Goal: Answer question/provide support: Share knowledge or assist other users

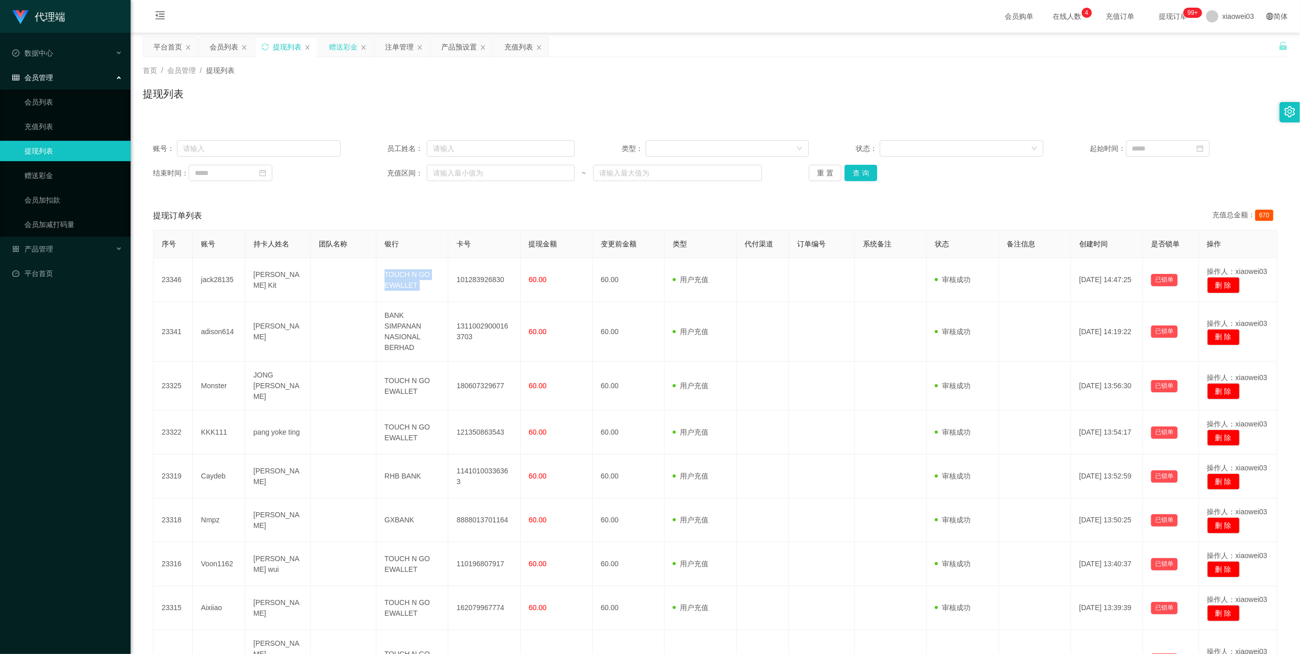
click at [343, 45] on div "赠送彩金" at bounding box center [343, 46] width 29 height 19
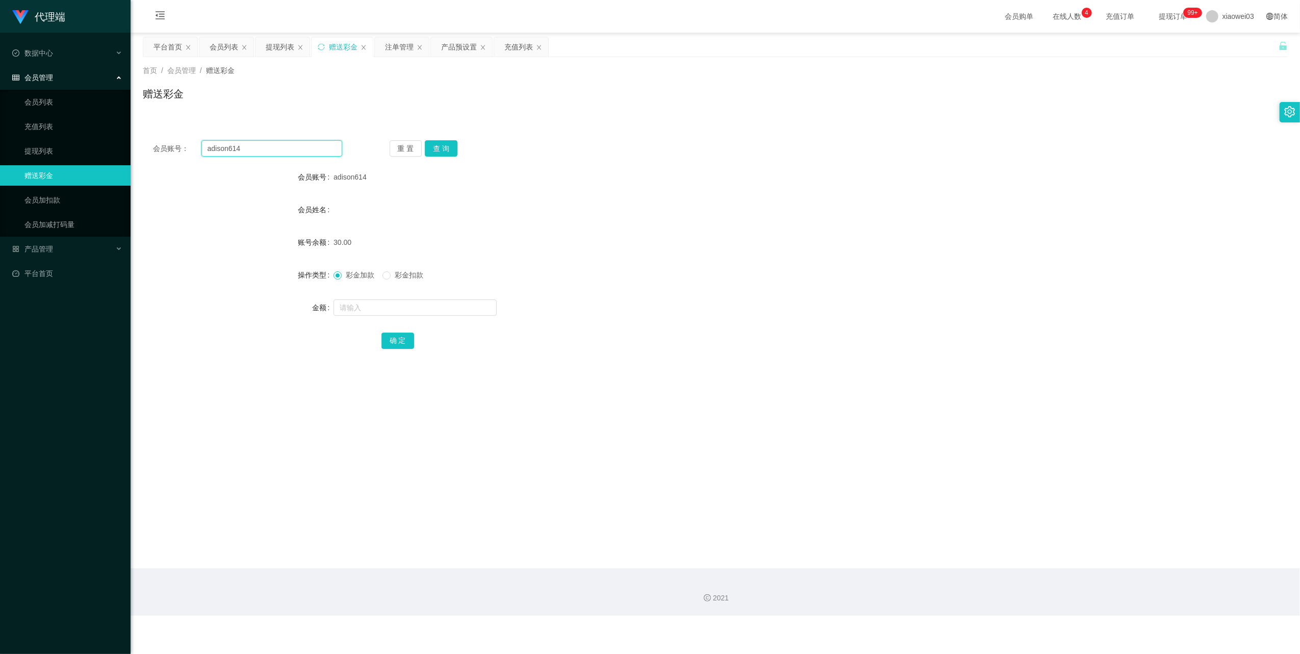
click at [302, 145] on input "adison614" at bounding box center [271, 148] width 141 height 16
paste input "Voon1162"
type input "Voon1162"
drag, startPoint x: 434, startPoint y: 148, endPoint x: 438, endPoint y: 181, distance: 32.9
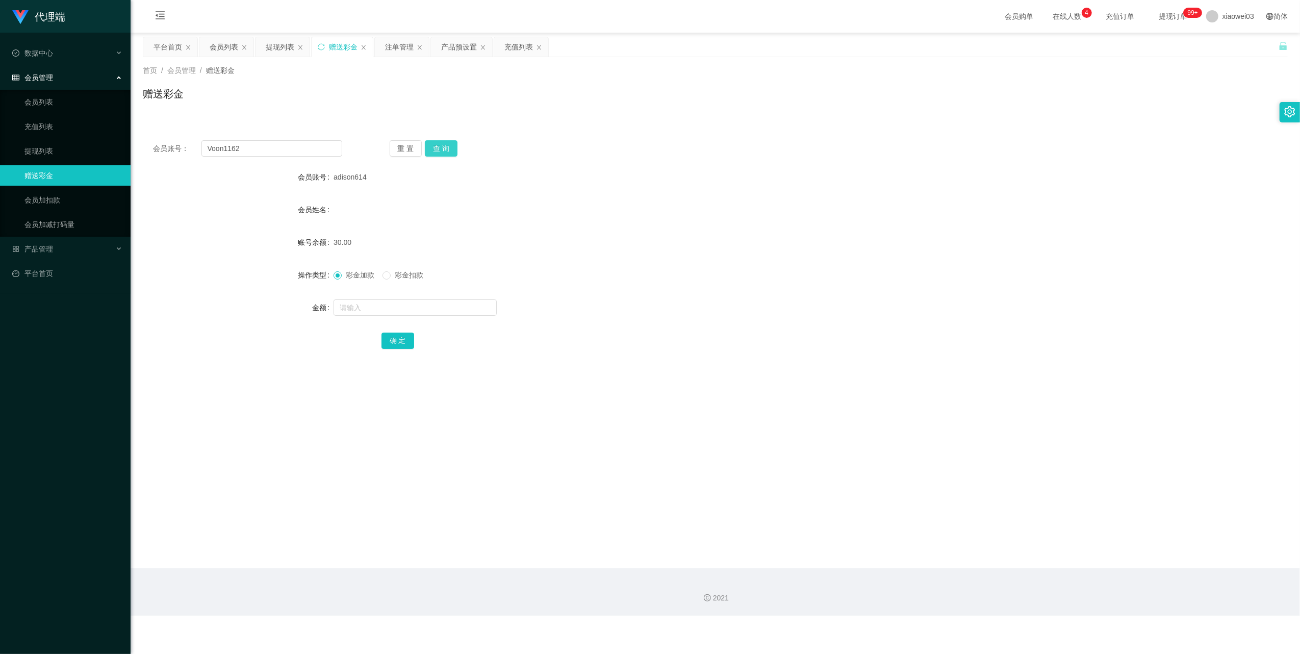
click at [434, 148] on button "查 询" at bounding box center [441, 148] width 33 height 16
click at [398, 311] on input "text" at bounding box center [415, 307] width 163 height 16
type input "100"
drag, startPoint x: 391, startPoint y: 341, endPoint x: 407, endPoint y: 335, distance: 17.6
click at [391, 341] on button "确 定" at bounding box center [397, 341] width 33 height 16
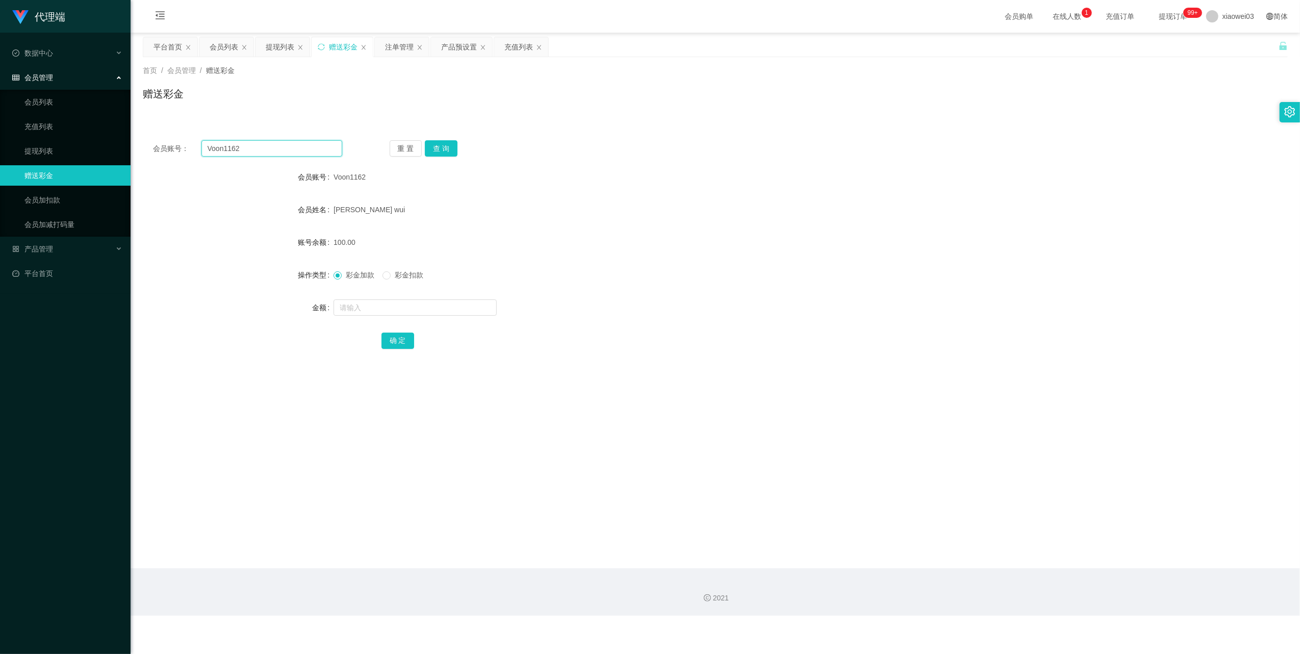
click at [298, 152] on input "Voon1162" at bounding box center [271, 148] width 141 height 16
paste input "Xuezhan"
type input "Xuezhan"
click at [454, 145] on button "查 询" at bounding box center [441, 148] width 33 height 16
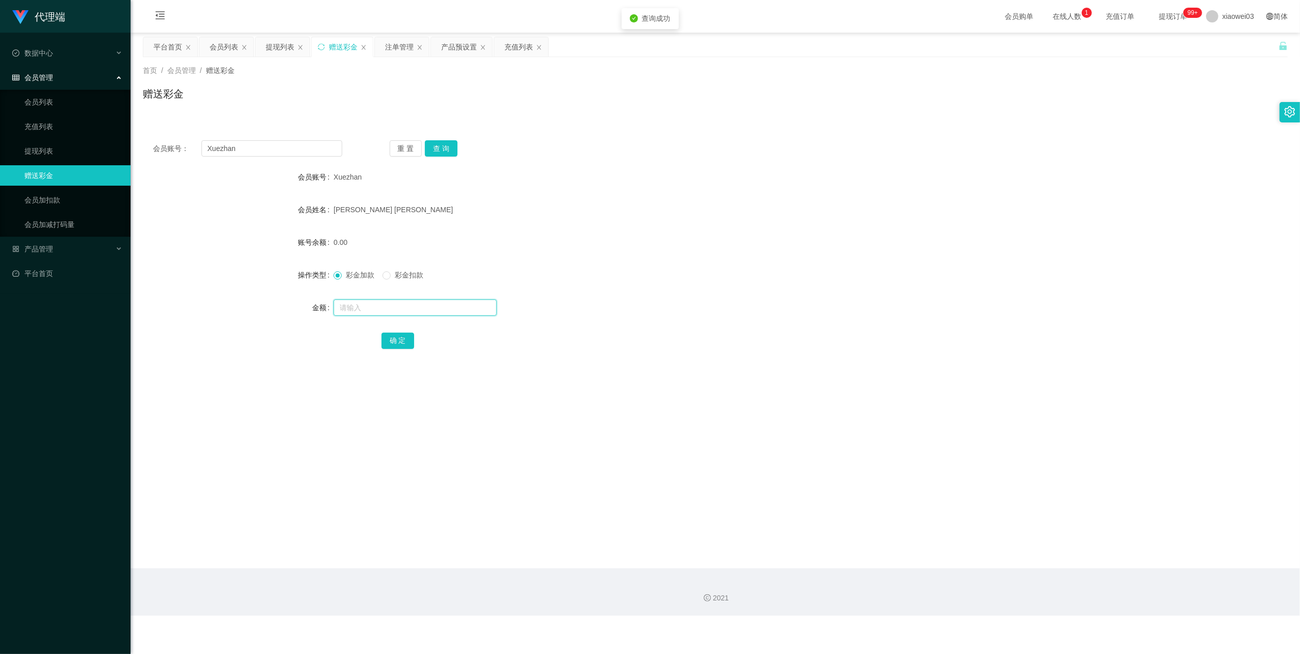
click at [398, 309] on input "text" at bounding box center [415, 307] width 163 height 16
type input "100"
drag, startPoint x: 384, startPoint y: 341, endPoint x: 408, endPoint y: 337, distance: 24.8
click at [384, 341] on button "确 定" at bounding box center [397, 341] width 33 height 16
click at [304, 144] on input "Xuezhan" at bounding box center [271, 148] width 141 height 16
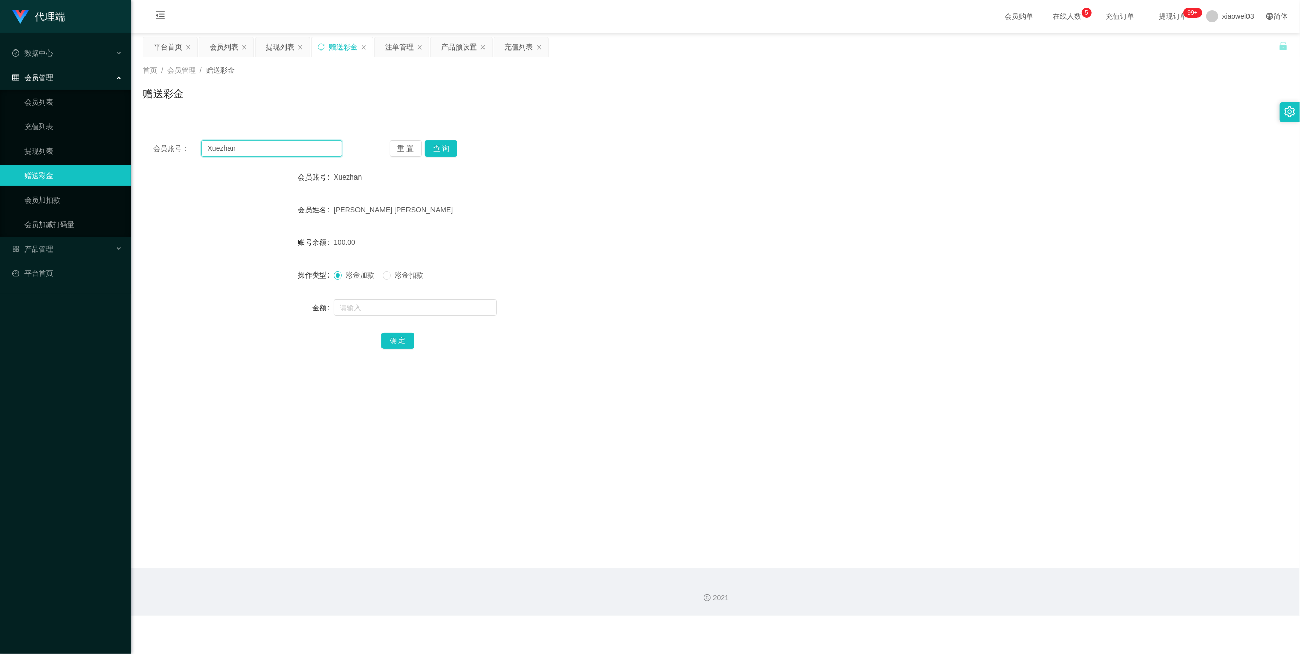
click at [304, 144] on input "Xuezhan" at bounding box center [271, 148] width 141 height 16
paste input "Monster"
type input "Monster"
click at [456, 149] on button "查 询" at bounding box center [441, 148] width 33 height 16
click at [396, 315] on input "text" at bounding box center [415, 307] width 163 height 16
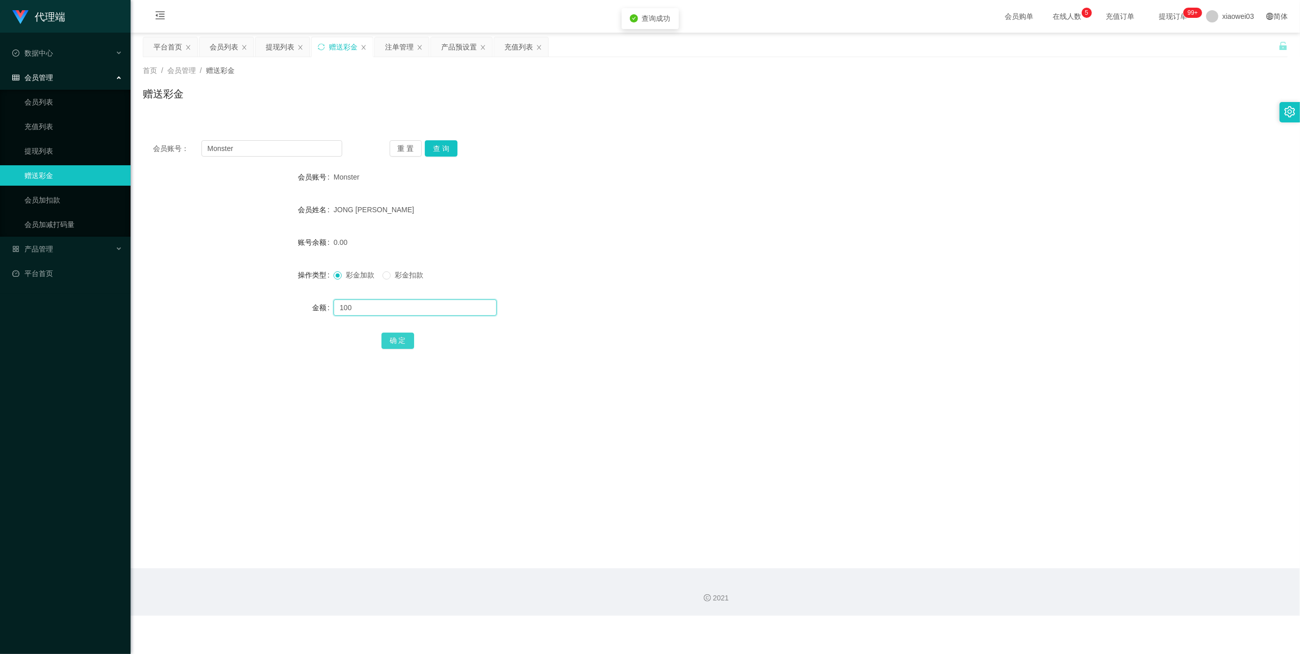
type input "100"
click at [400, 345] on button "确 定" at bounding box center [397, 341] width 33 height 16
click at [312, 150] on input "Monster" at bounding box center [271, 148] width 141 height 16
paste input "adison614"
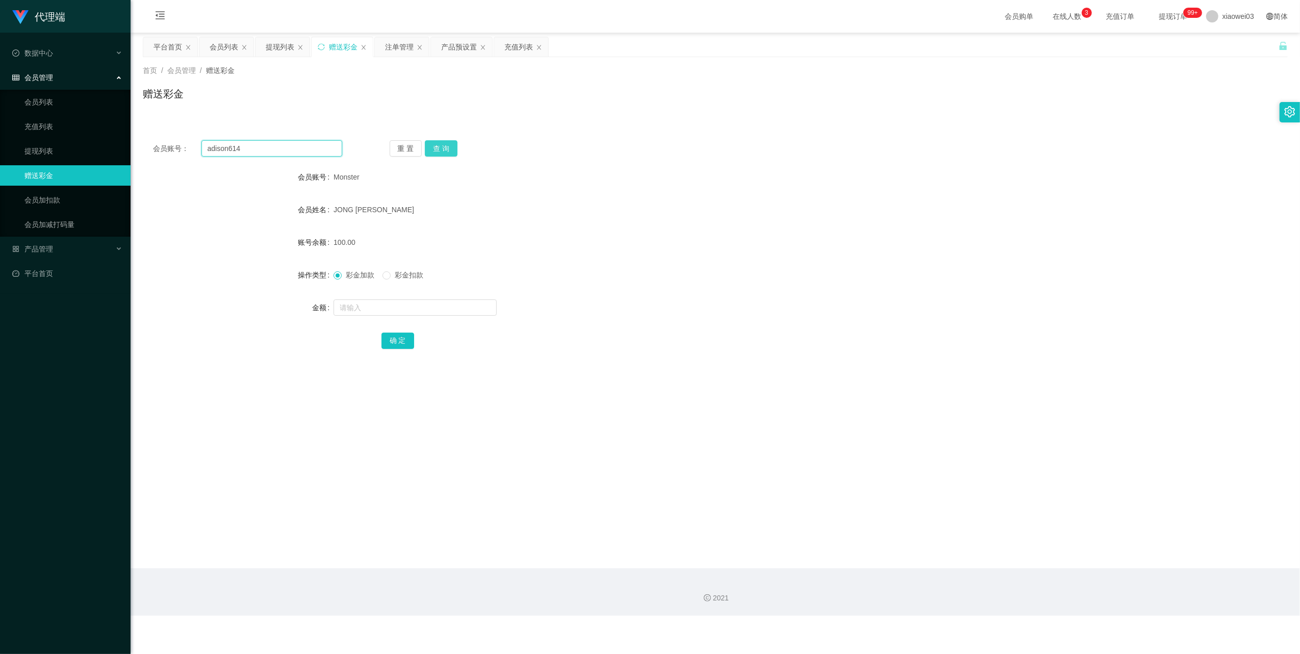
type input "adison614"
click at [443, 147] on button "查 询" at bounding box center [441, 148] width 33 height 16
click at [379, 307] on input "text" at bounding box center [415, 307] width 163 height 16
type input "200"
click at [407, 340] on button "确 定" at bounding box center [397, 341] width 33 height 16
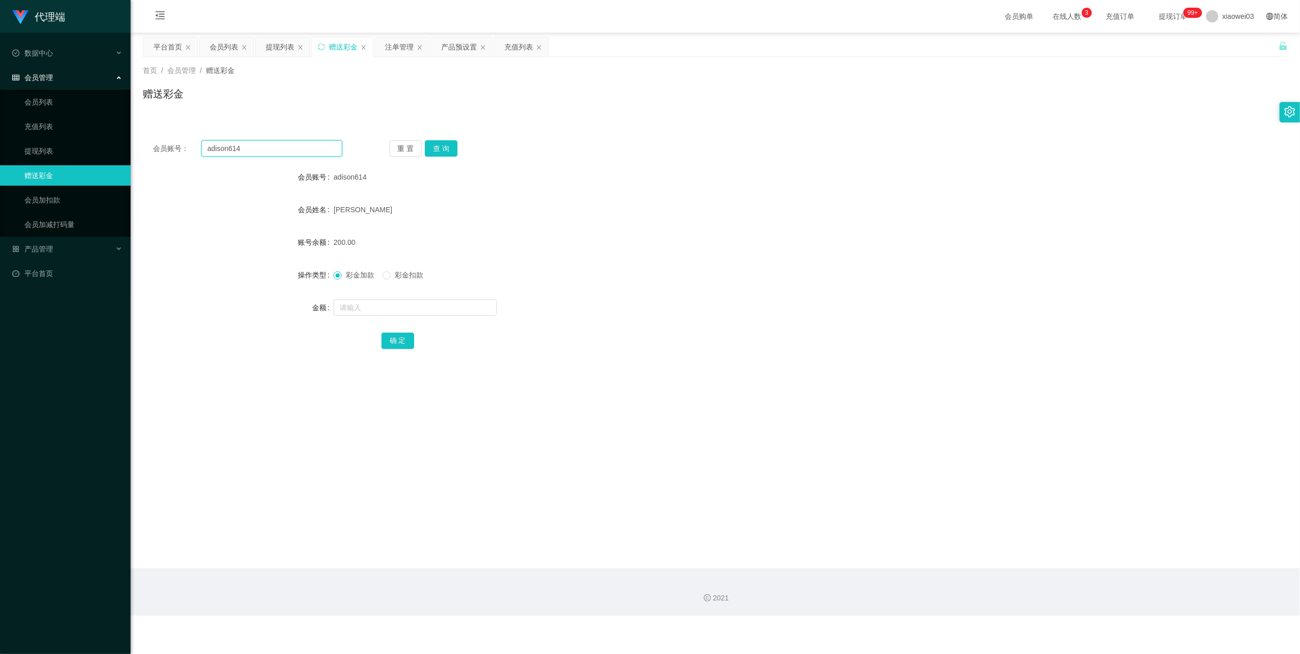
click at [309, 149] on input "adison614" at bounding box center [271, 148] width 141 height 16
paste input "jack28135"
type input "jack28135"
click at [445, 154] on button "查 询" at bounding box center [441, 148] width 33 height 16
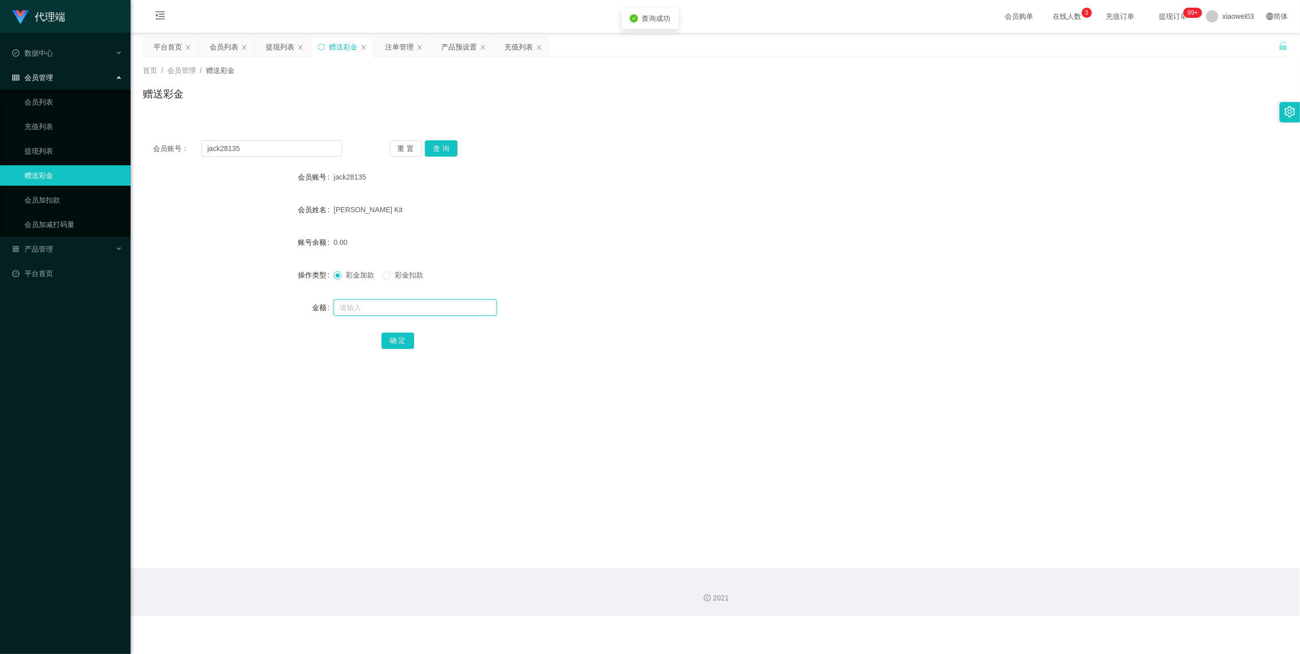
click at [417, 304] on input "text" at bounding box center [415, 307] width 163 height 16
type input "200"
click at [399, 333] on button "确 定" at bounding box center [397, 341] width 33 height 16
click at [271, 45] on div "提现列表" at bounding box center [280, 46] width 29 height 19
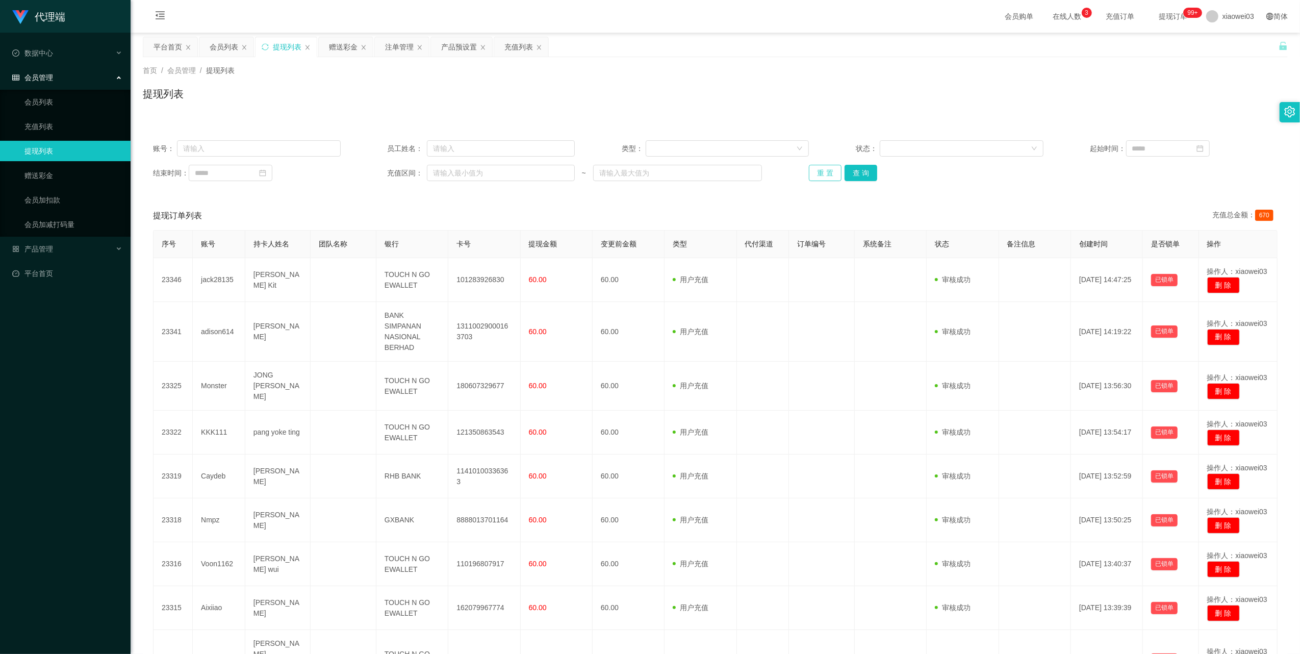
click at [828, 176] on button "重 置" at bounding box center [825, 173] width 33 height 16
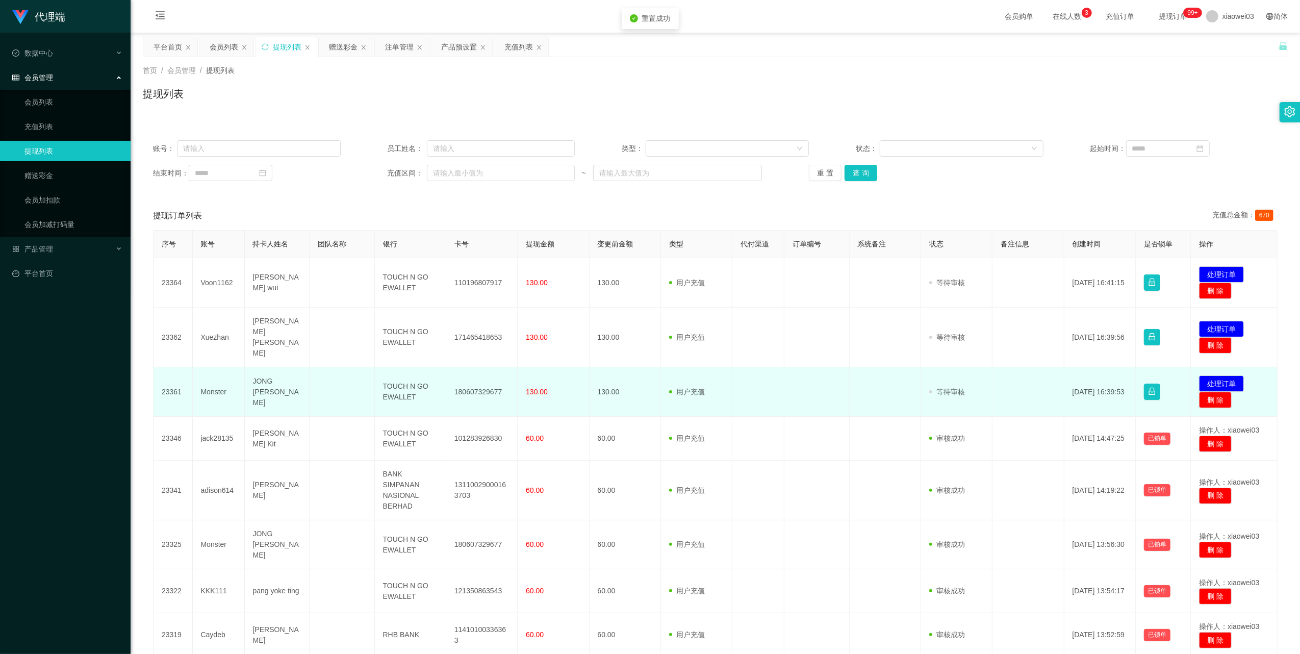
click at [463, 385] on td "180607329677" at bounding box center [481, 391] width 71 height 49
copy td "180607329677"
click at [219, 384] on td "Monster" at bounding box center [219, 391] width 52 height 49
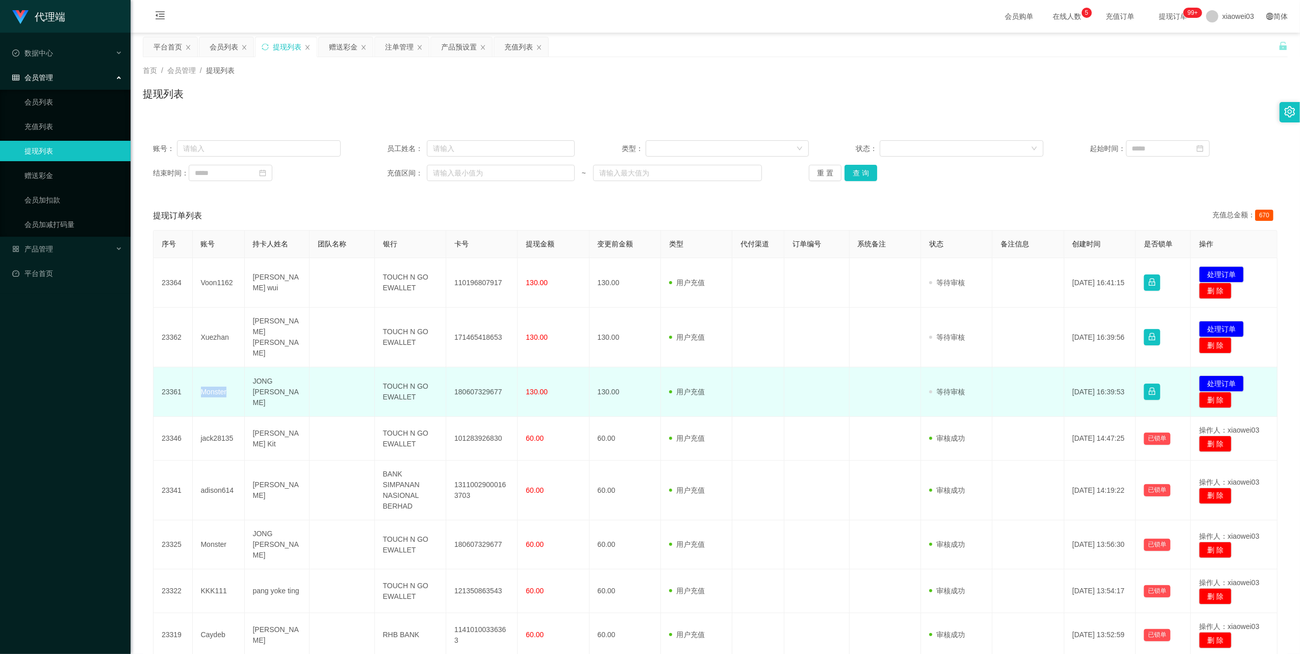
copy td "Monster"
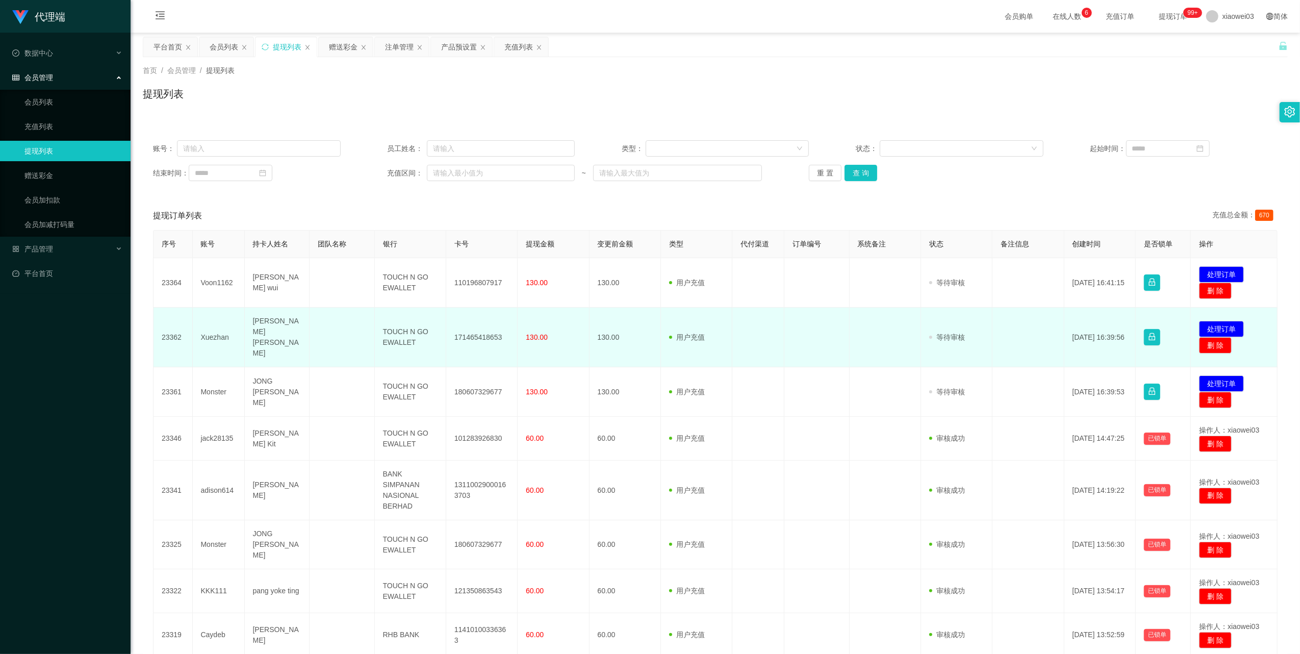
click at [211, 329] on td "Xuezhan" at bounding box center [219, 338] width 52 height 60
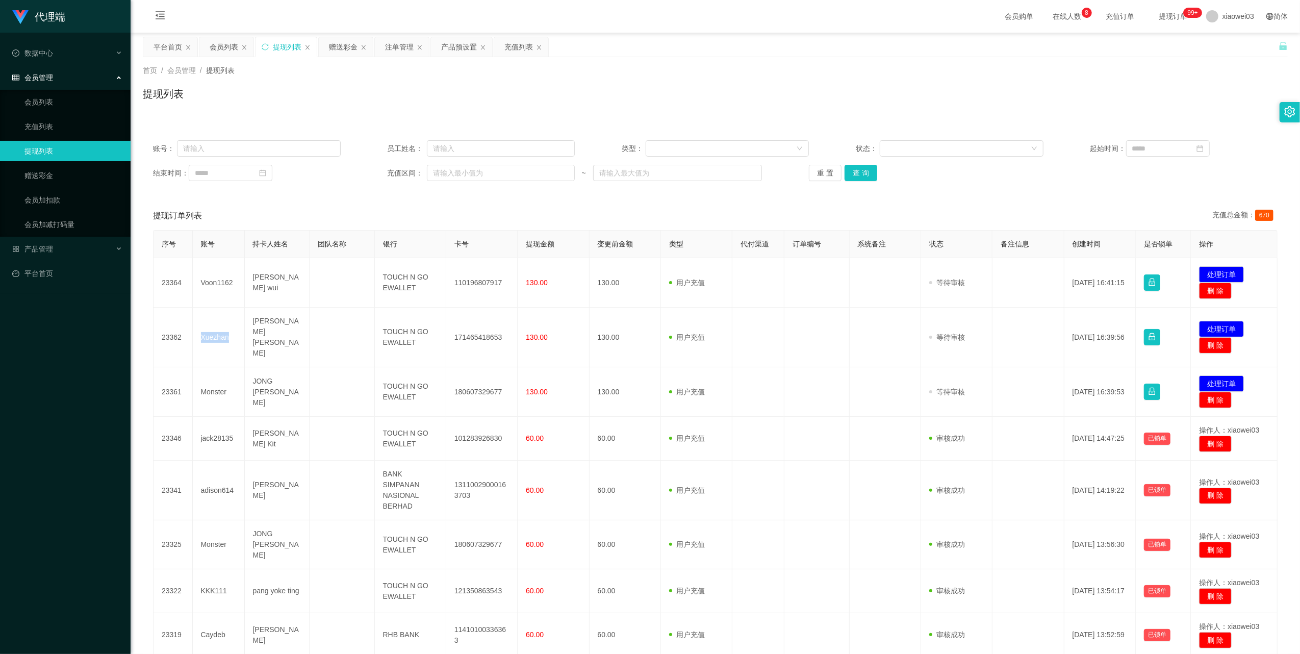
copy td "Xuezhan"
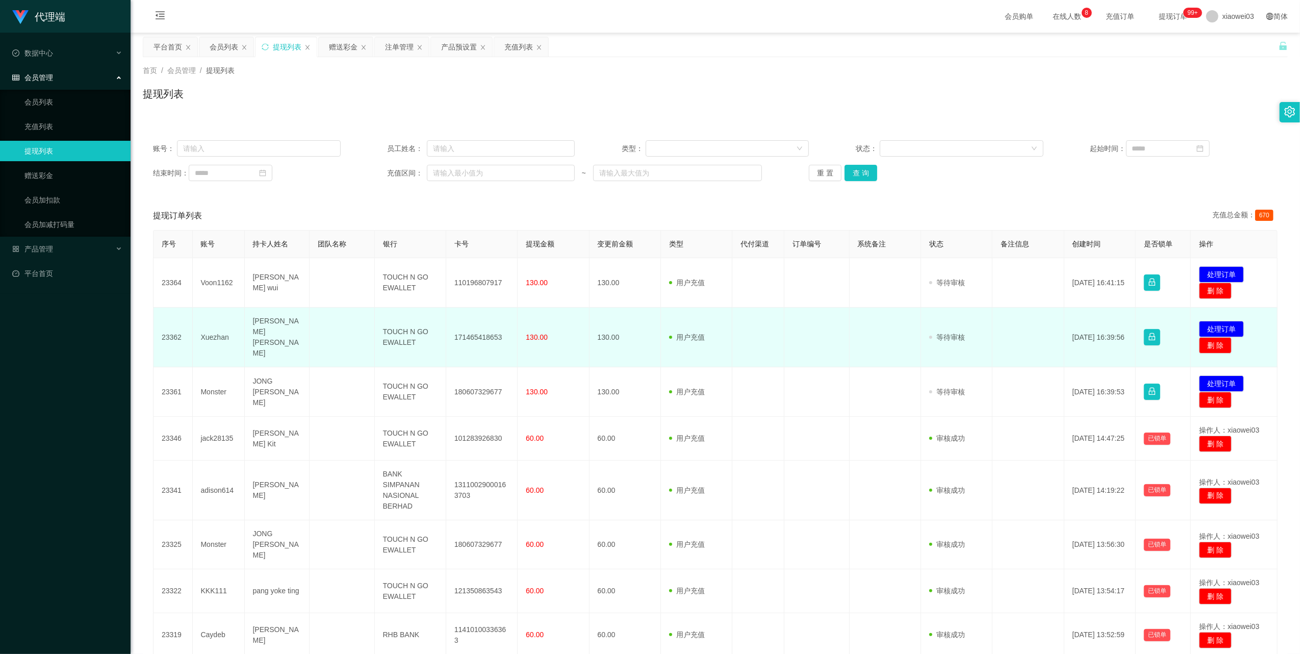
click at [487, 335] on td "171465418653" at bounding box center [481, 338] width 71 height 60
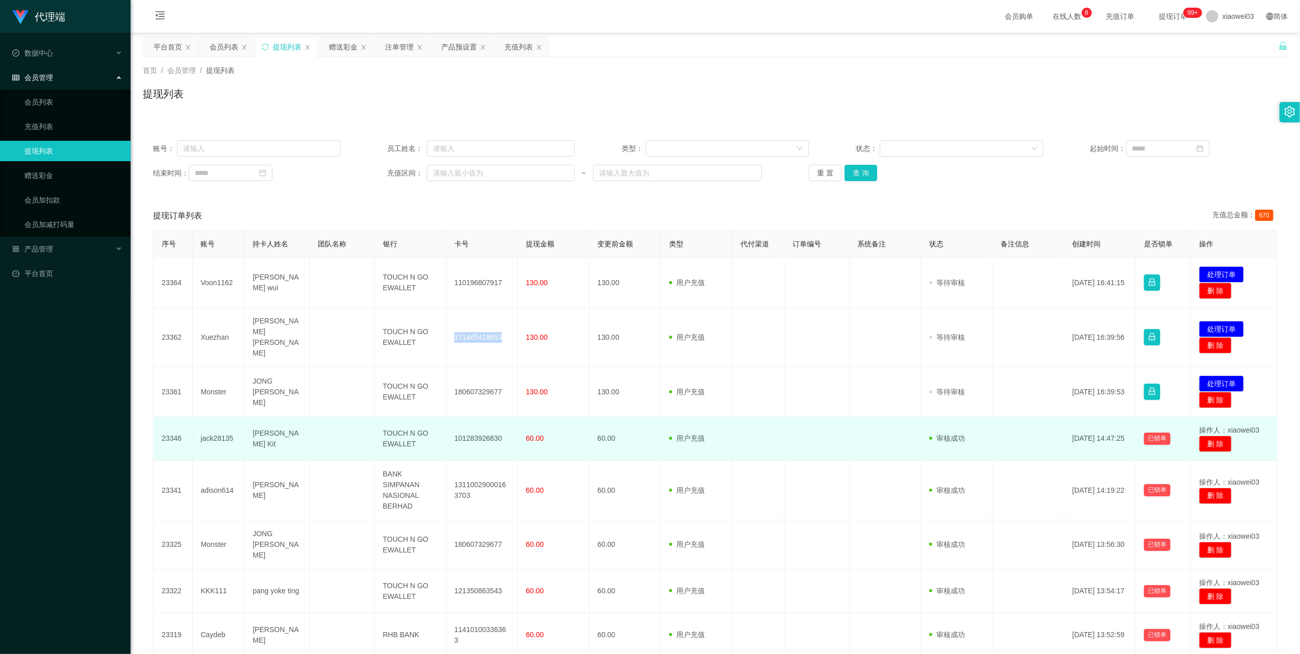
copy td "171465418653"
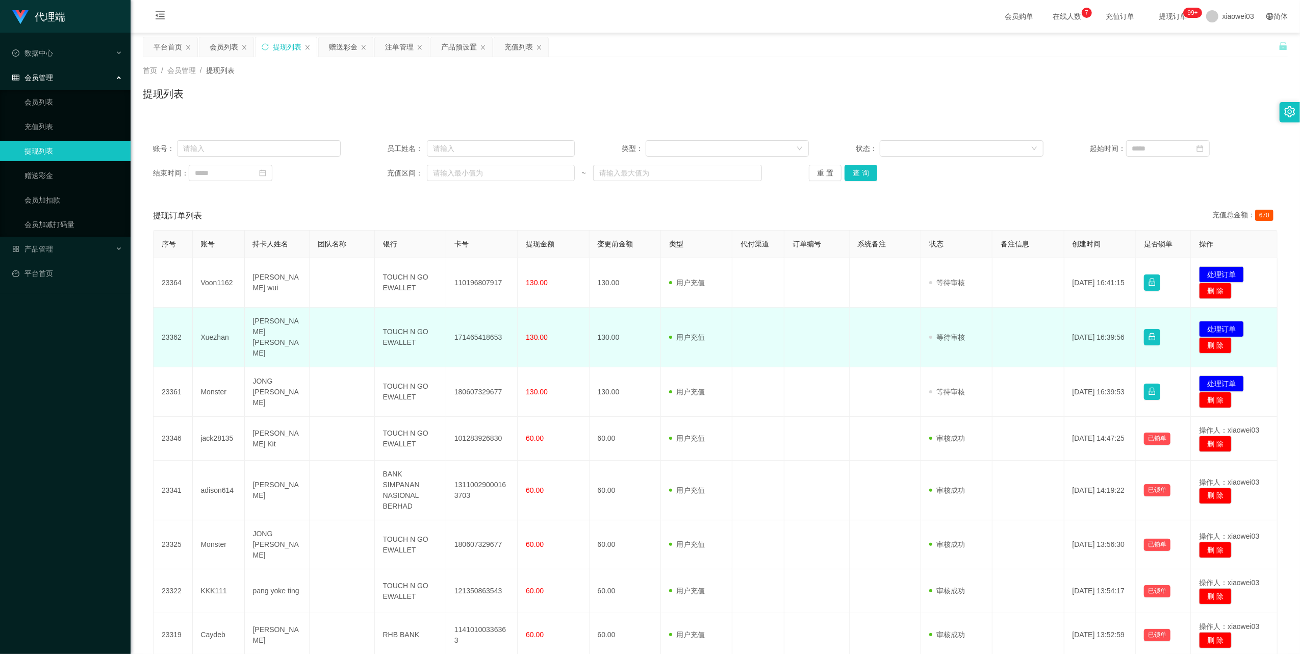
click at [401, 335] on td "TOUCH N GO EWALLET" at bounding box center [410, 338] width 71 height 60
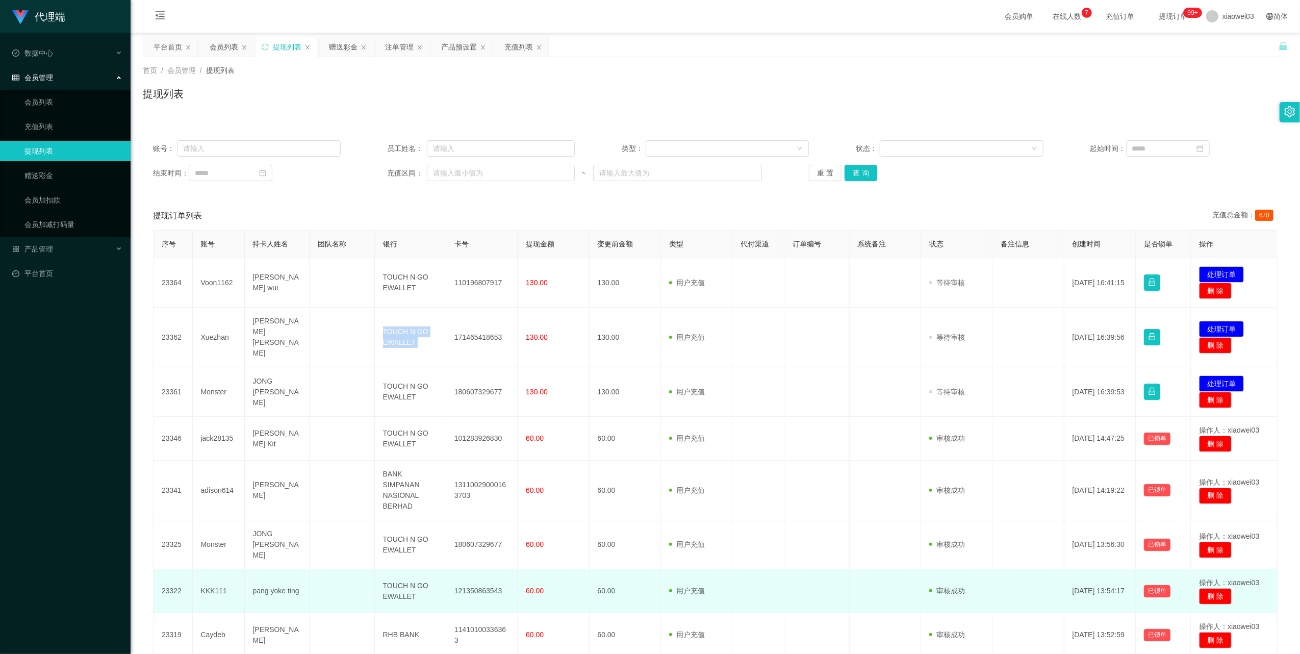
copy td "TOUCH N GO EWALLET"
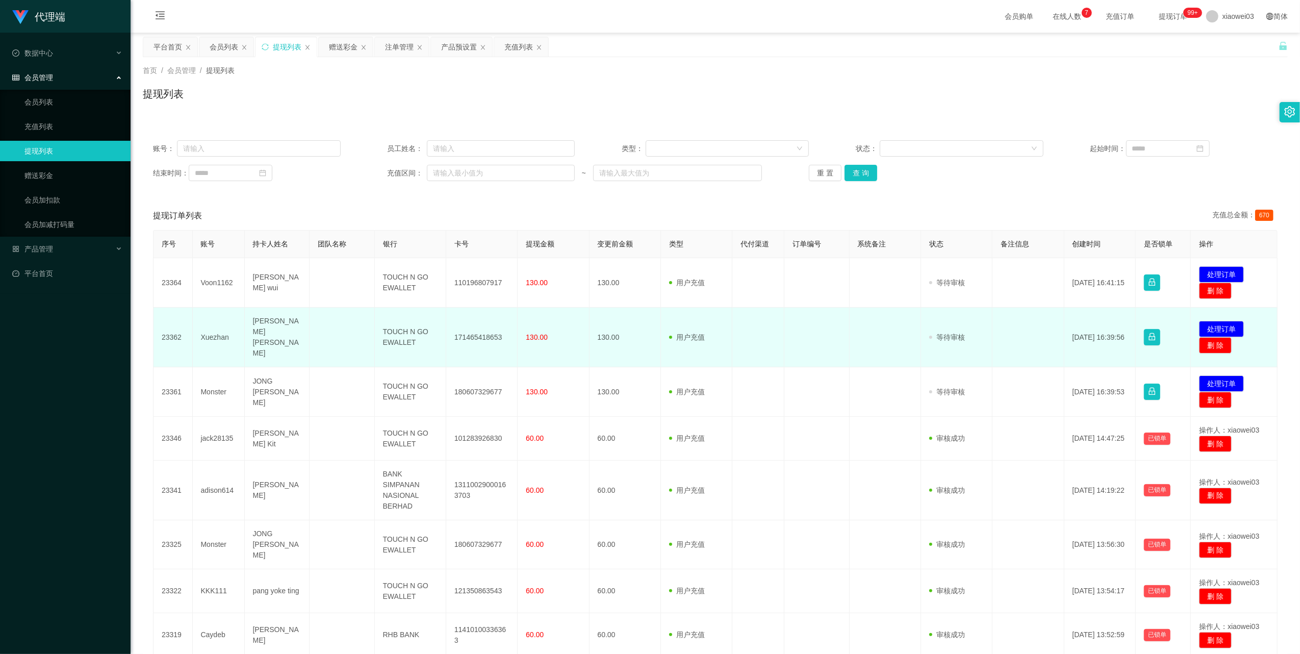
click at [1136, 309] on td "已锁单" at bounding box center [1163, 338] width 55 height 60
click at [1220, 321] on button "处理订单" at bounding box center [1221, 329] width 45 height 16
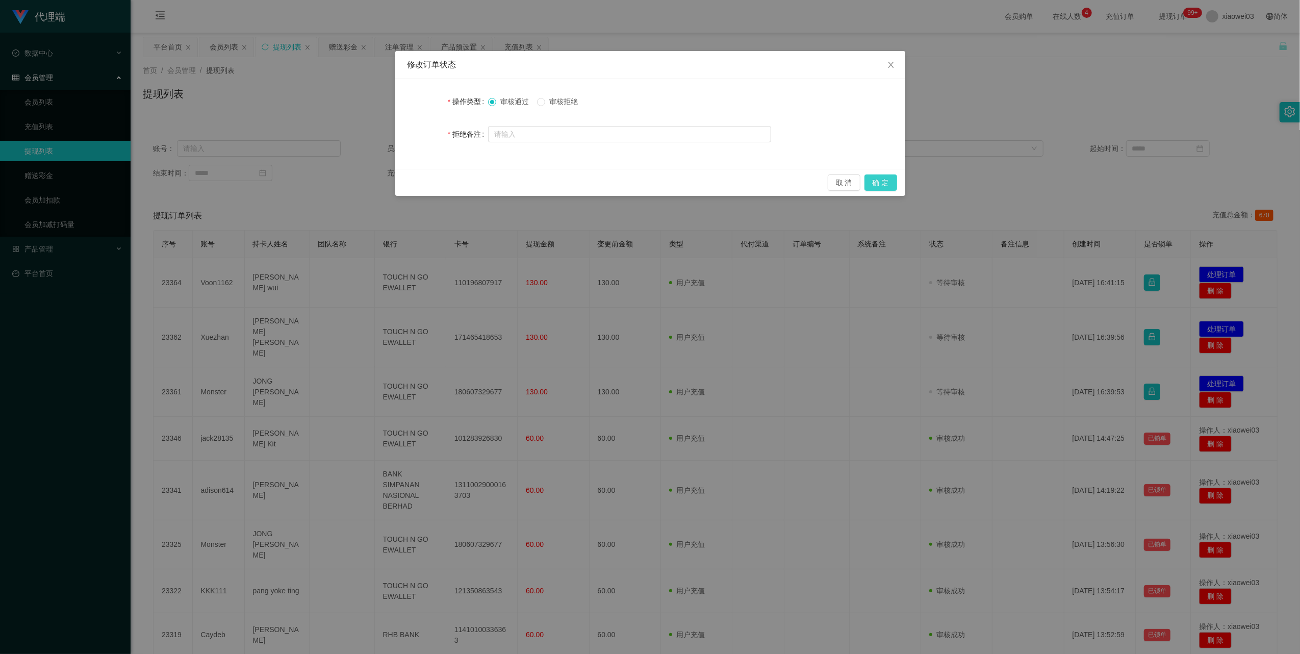
click at [882, 180] on button "确 定" at bounding box center [880, 182] width 33 height 16
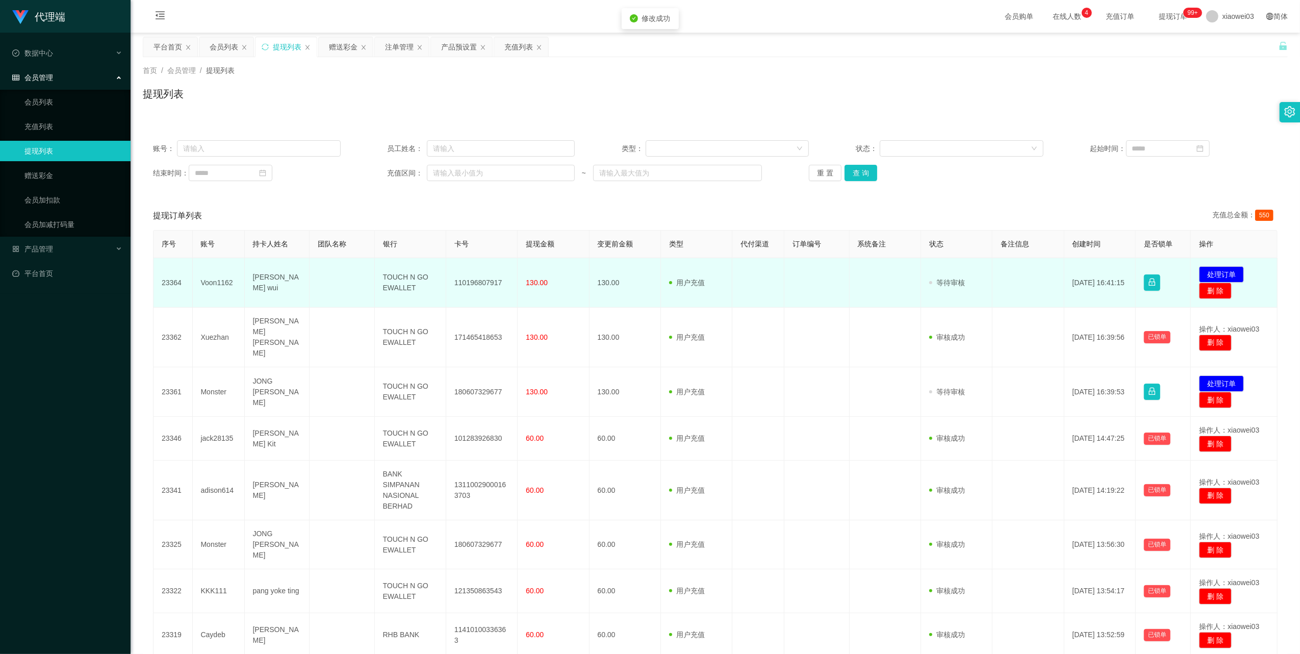
click at [478, 280] on td "110196807917" at bounding box center [481, 282] width 71 height 49
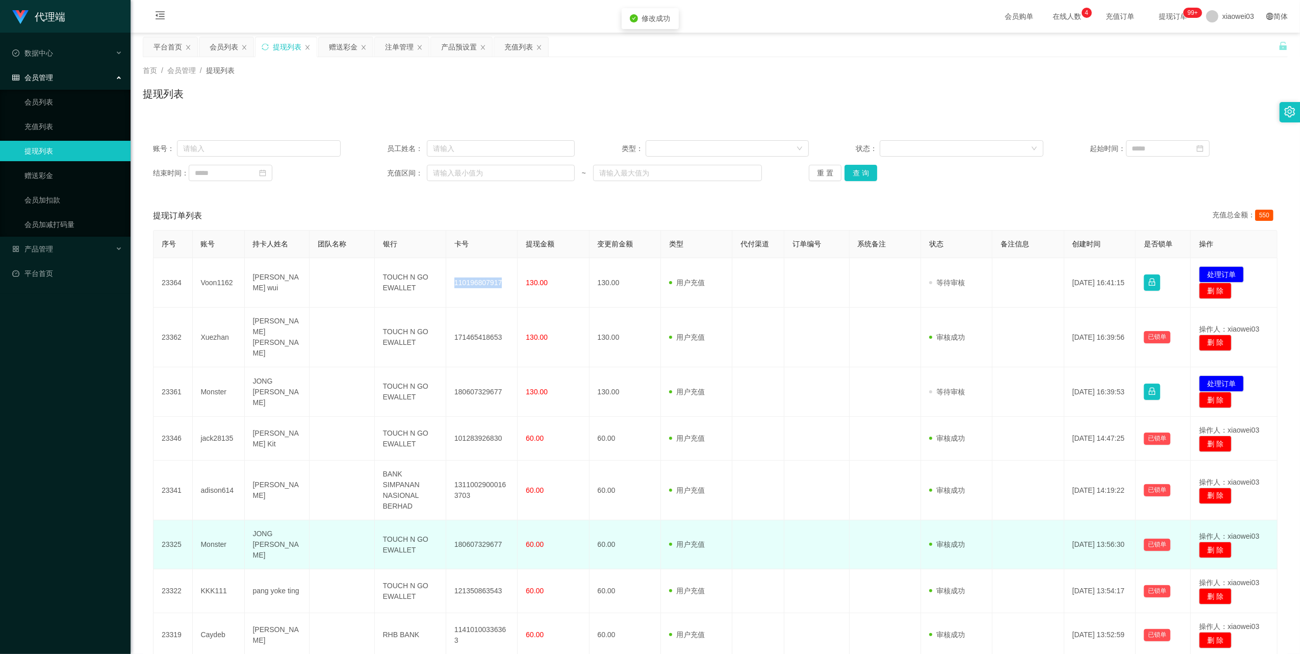
copy td "110196807917"
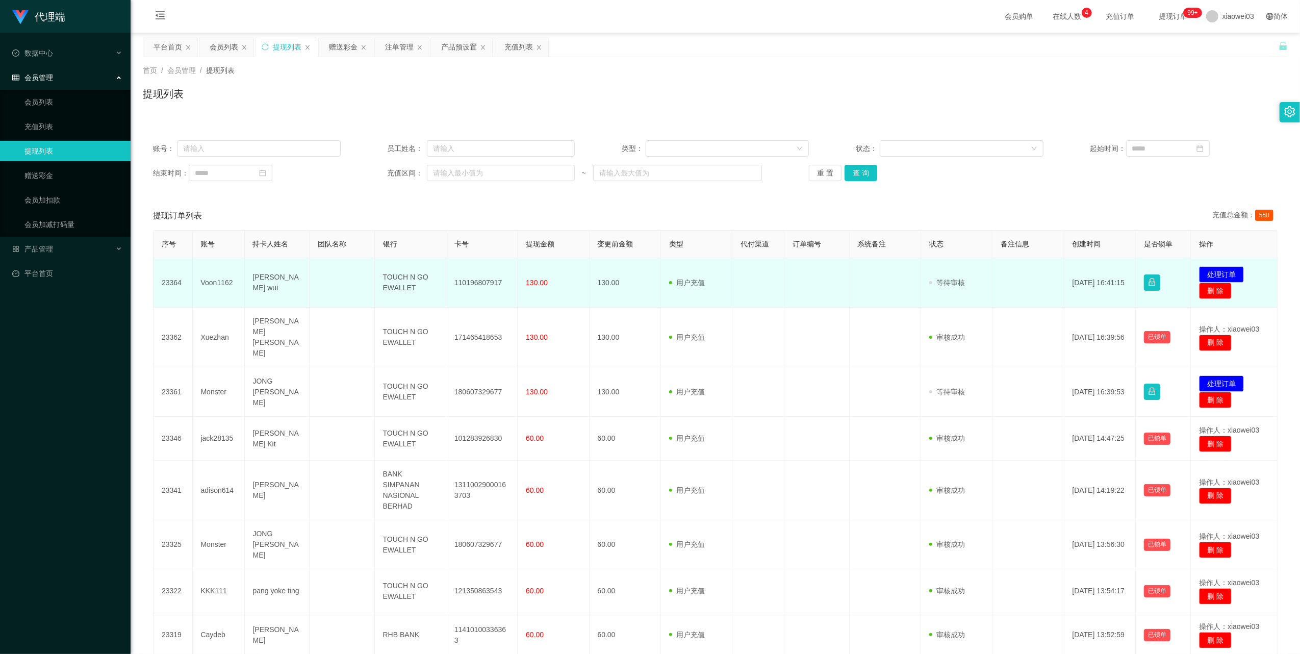
click at [404, 276] on td "TOUCH N GO EWALLET" at bounding box center [410, 282] width 71 height 49
copy td "TOUCH N GO EWALLET"
click at [1210, 269] on button "处理订单" at bounding box center [1221, 274] width 45 height 16
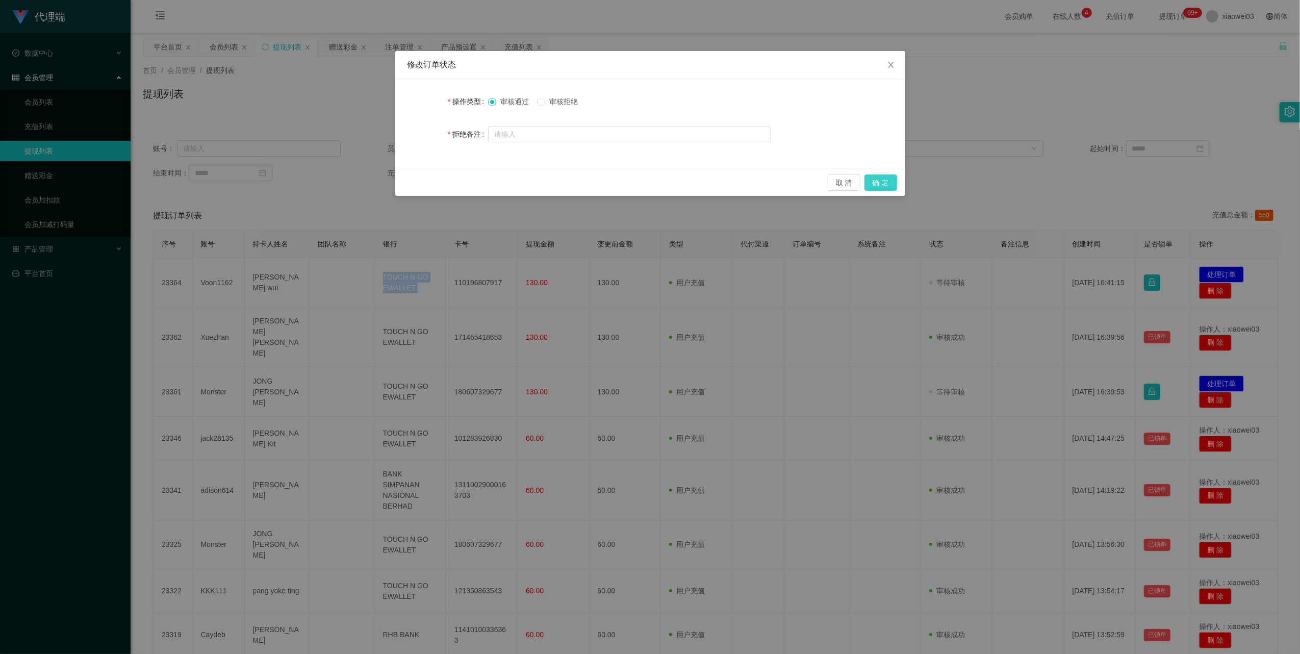
click at [886, 185] on button "确 定" at bounding box center [880, 182] width 33 height 16
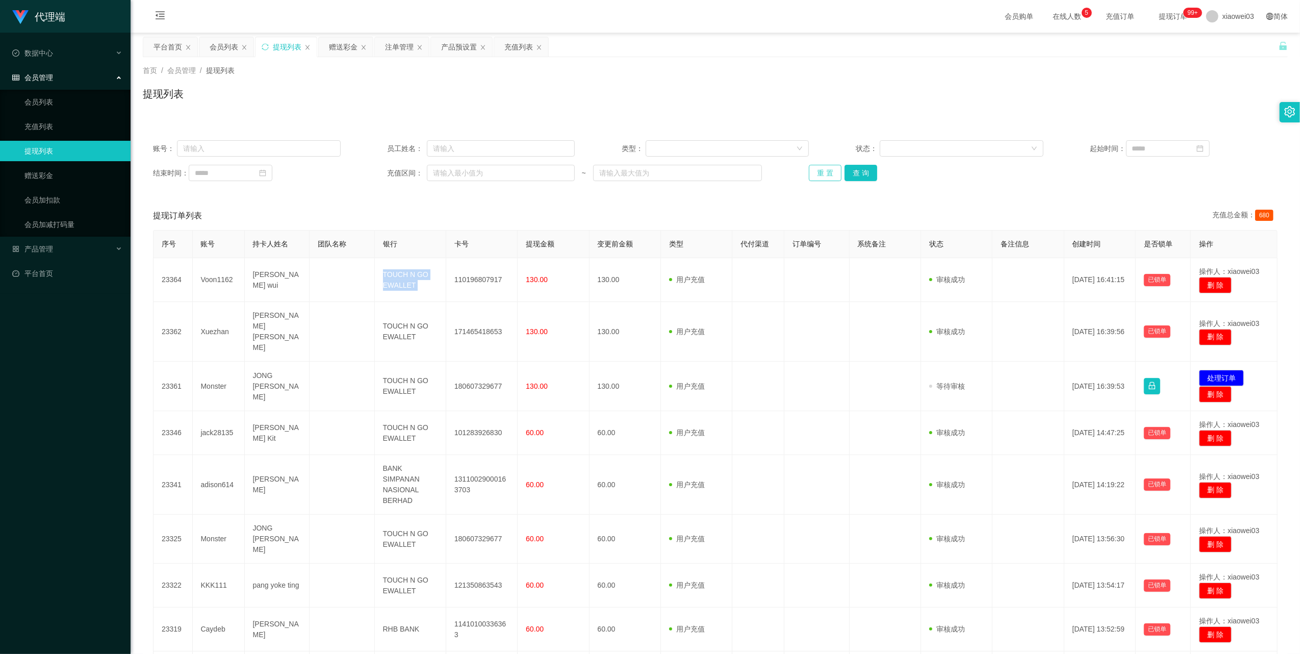
click at [821, 173] on button "重 置" at bounding box center [825, 173] width 33 height 16
click at [826, 175] on button "重 置" at bounding box center [825, 173] width 33 height 16
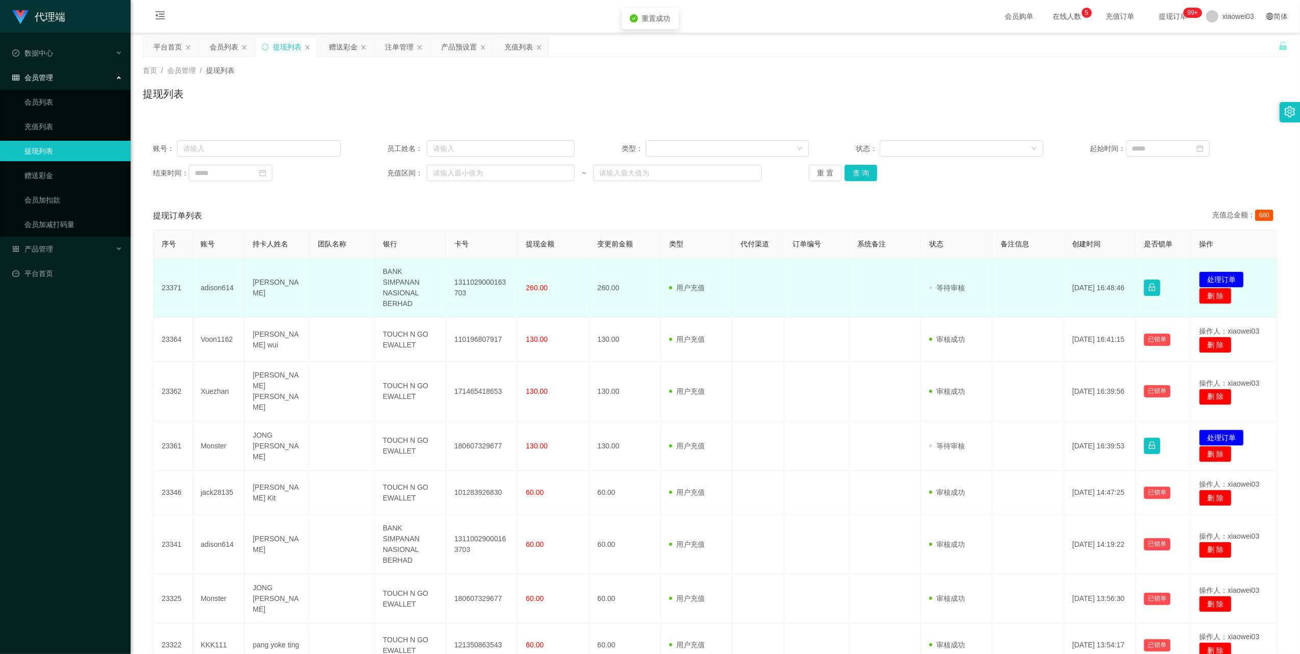
click at [487, 283] on td "1311029000163703" at bounding box center [481, 288] width 71 height 60
click at [496, 278] on td "1311029000163703" at bounding box center [481, 288] width 71 height 60
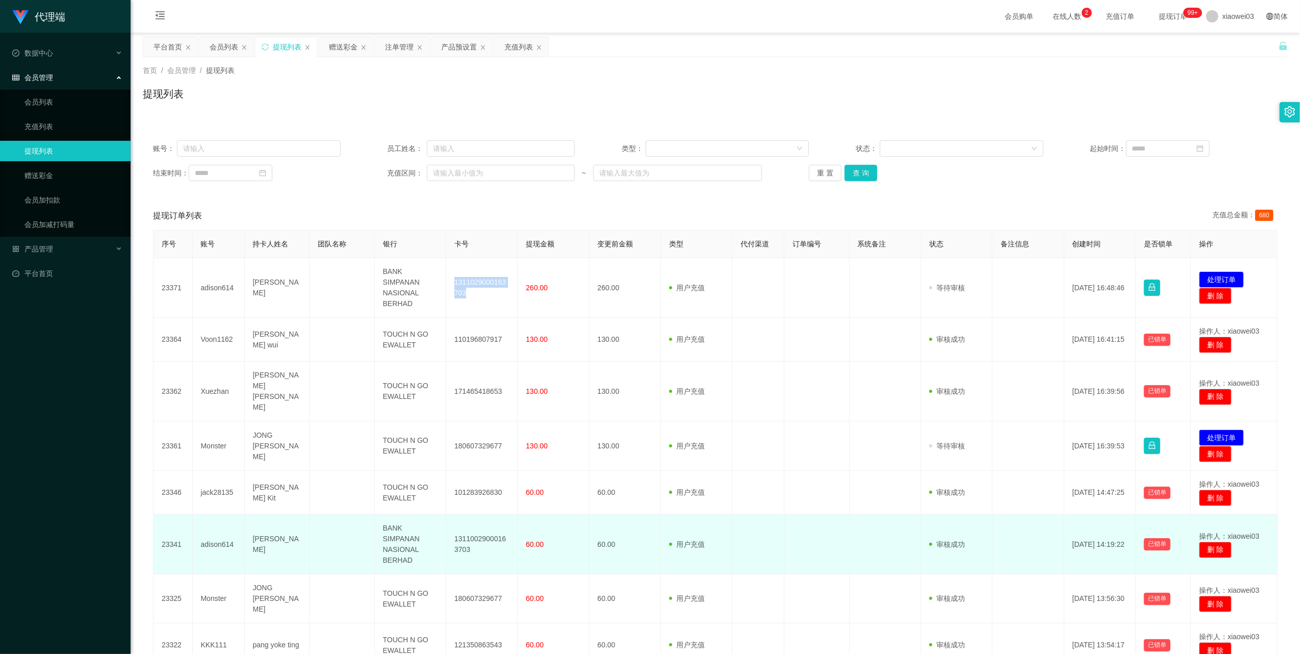
copy td "1311029000163703"
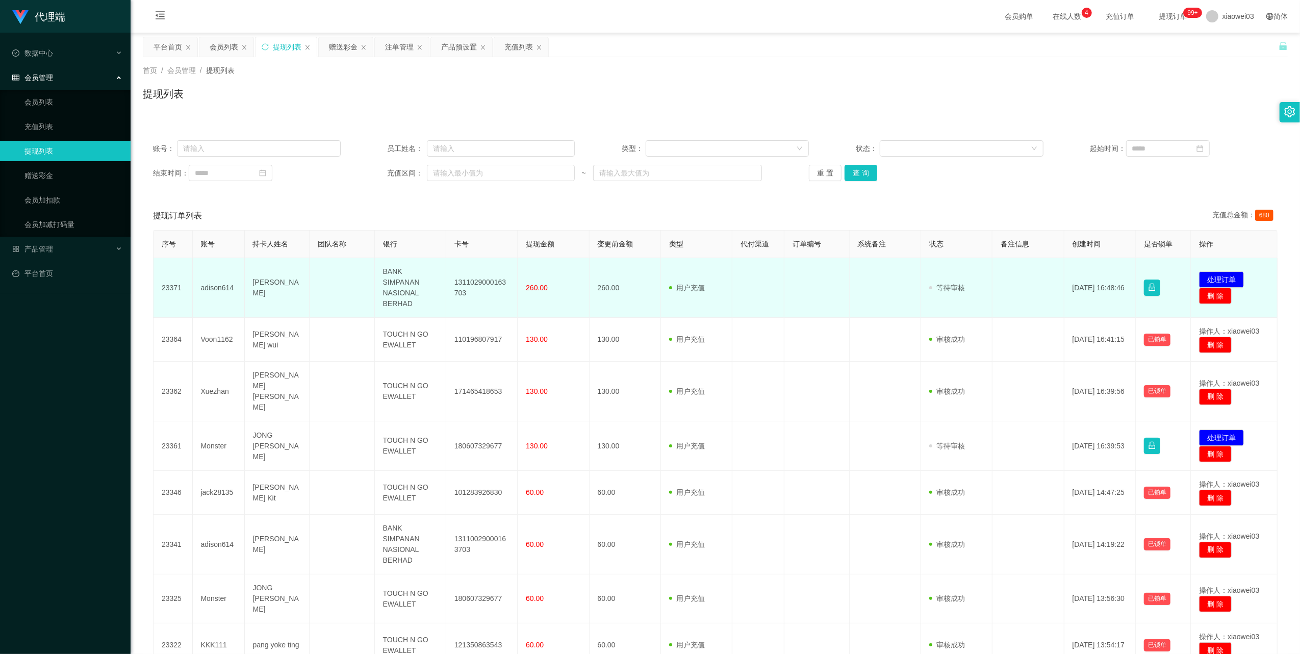
click at [398, 292] on td "BANK SIMPANAN NASIONAL BERHAD" at bounding box center [410, 288] width 71 height 60
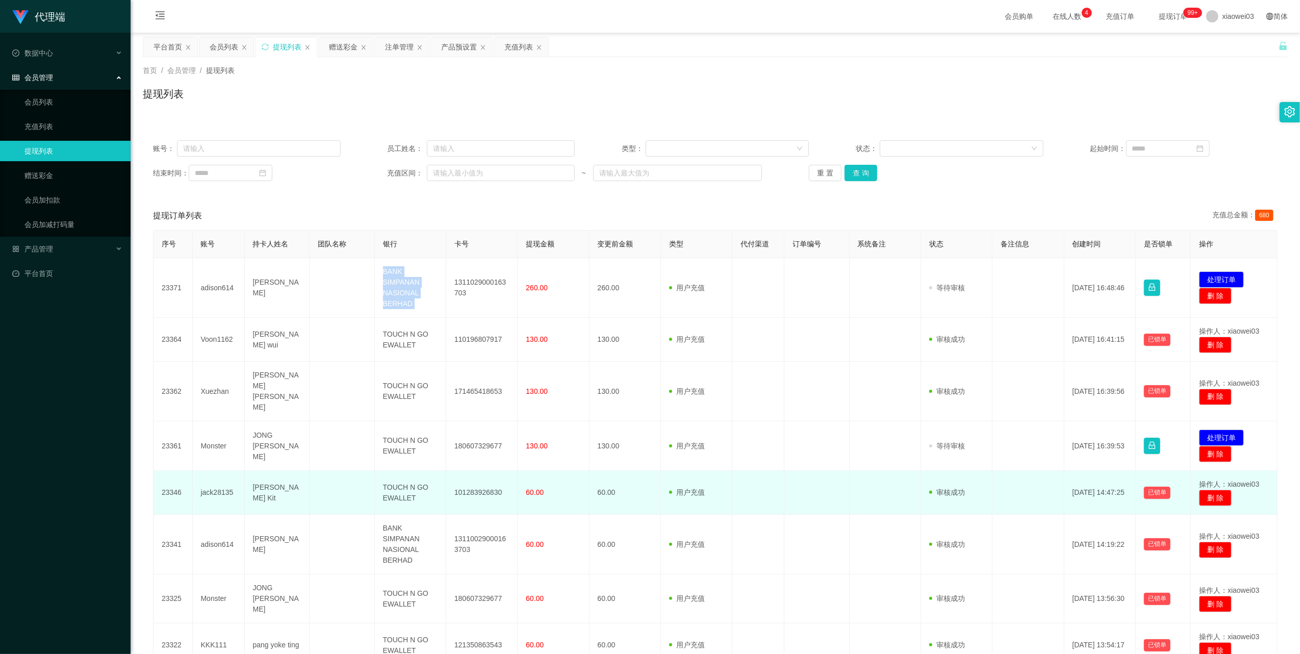
copy td "BANK SIMPANAN NASIONAL BERHAD"
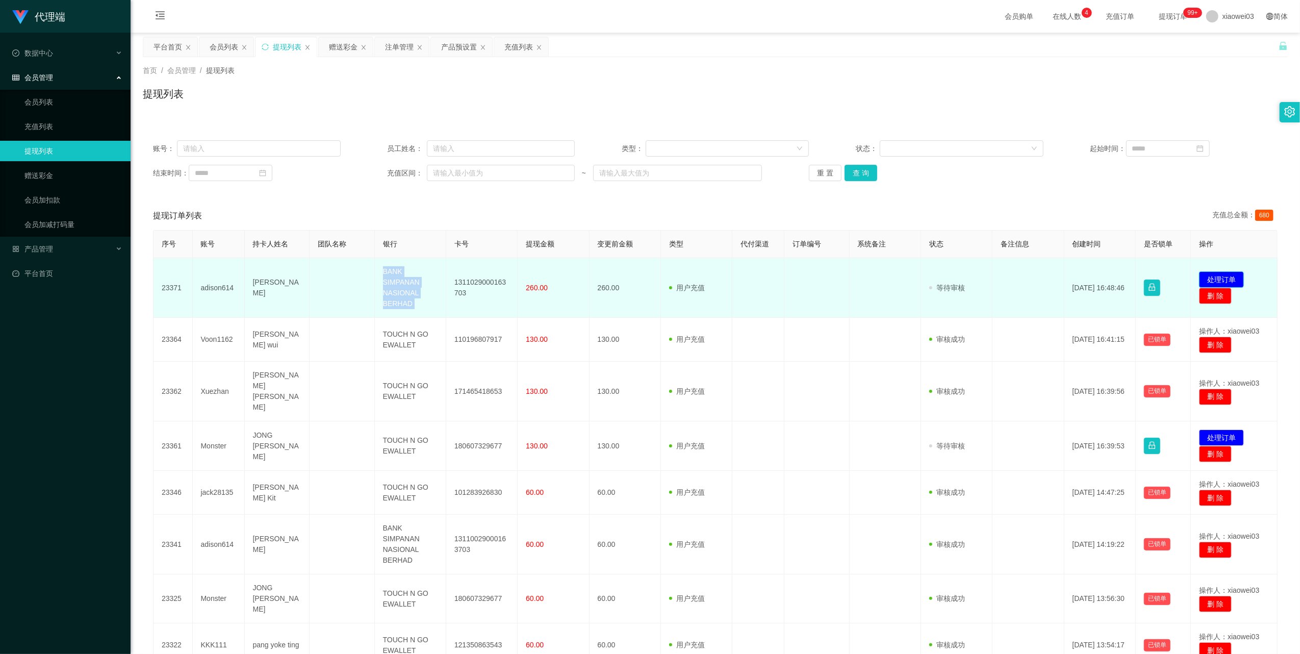
click at [1202, 277] on button "处理订单" at bounding box center [1221, 279] width 45 height 16
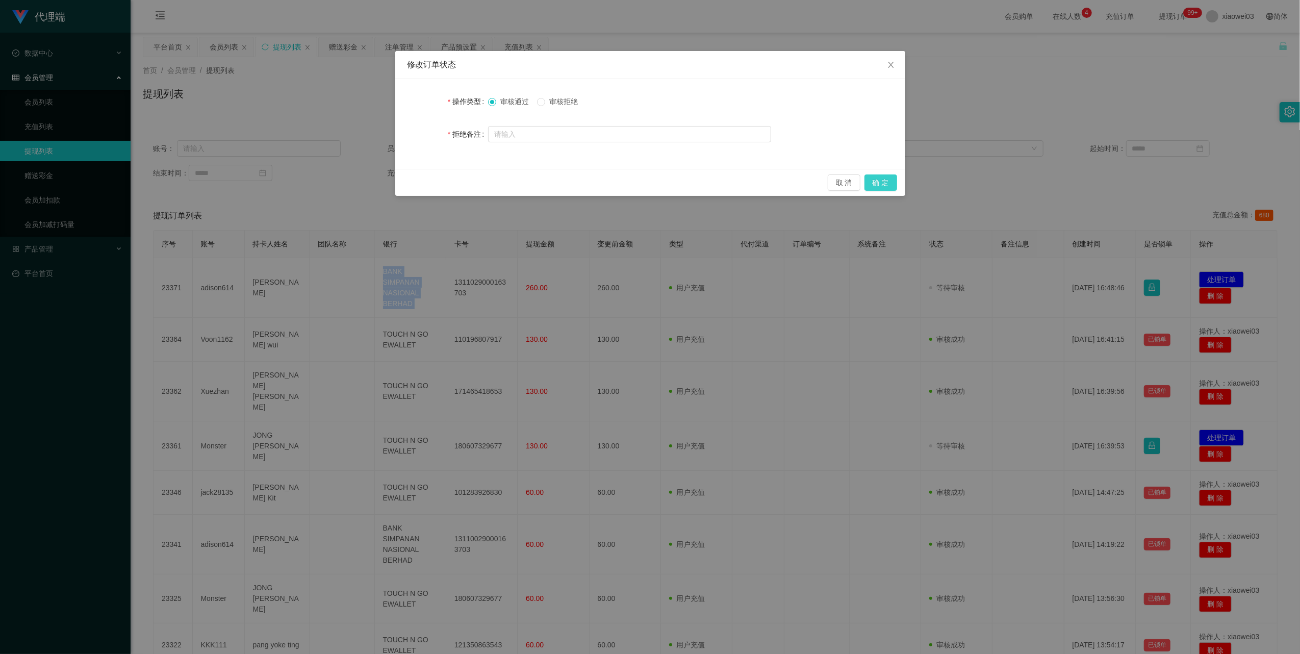
drag, startPoint x: 893, startPoint y: 181, endPoint x: 910, endPoint y: 176, distance: 18.3
click at [892, 181] on button "确 定" at bounding box center [880, 182] width 33 height 16
